Goal: Information Seeking & Learning: Learn about a topic

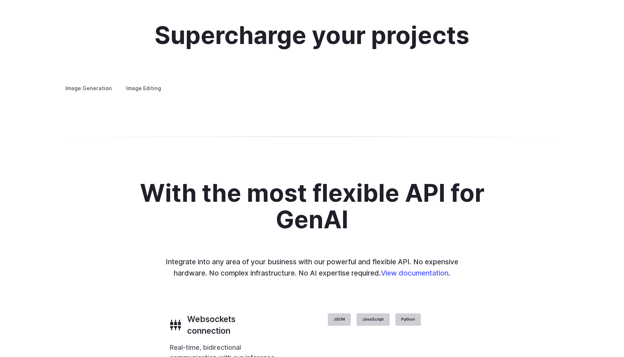
scroll to position [1346, 0]
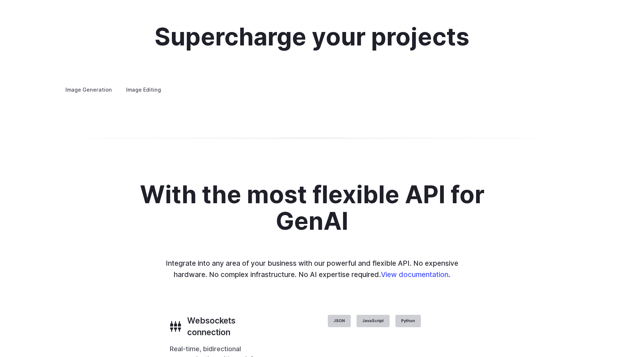
click at [148, 83] on label "Image Editing" at bounding box center [143, 89] width 47 height 13
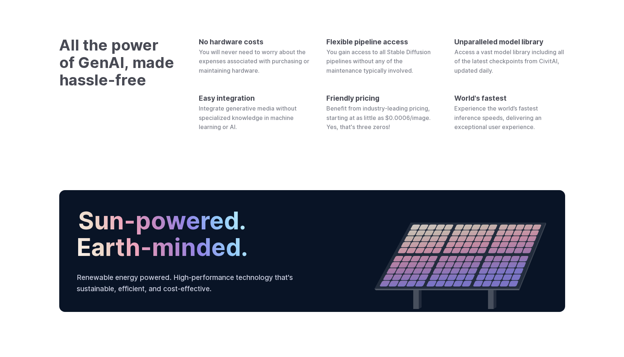
scroll to position [2690, 0]
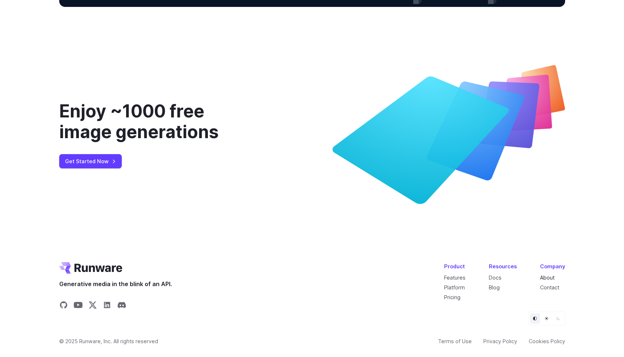
click at [552, 277] on link "About" at bounding box center [547, 277] width 15 height 6
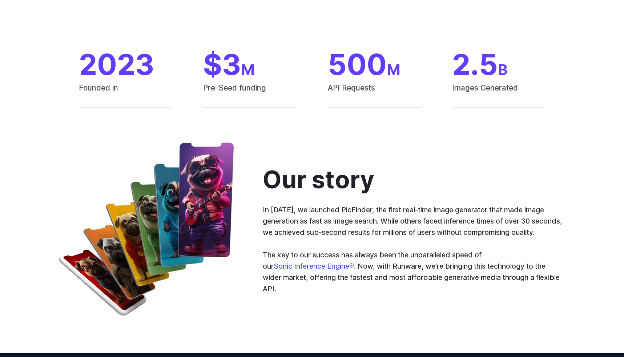
scroll to position [296, 0]
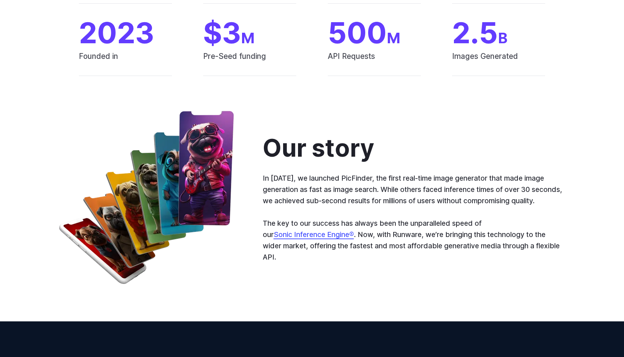
click at [335, 239] on link "Sonic Inference Engine®" at bounding box center [314, 234] width 80 height 9
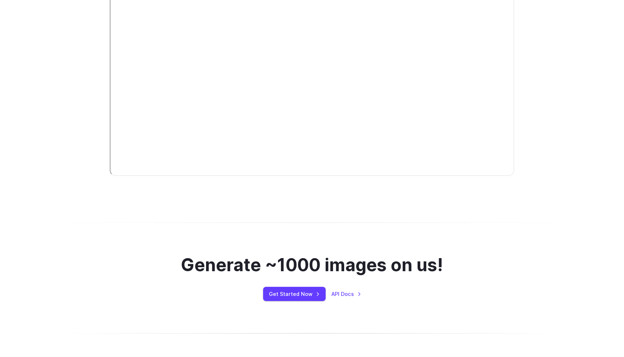
scroll to position [361, 0]
